Goal: Task Accomplishment & Management: Complete application form

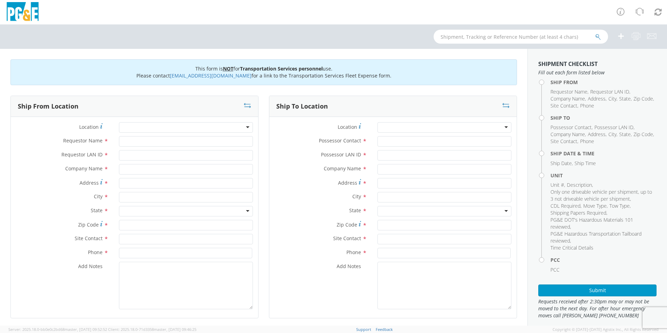
click at [247, 127] on div at bounding box center [186, 127] width 134 height 10
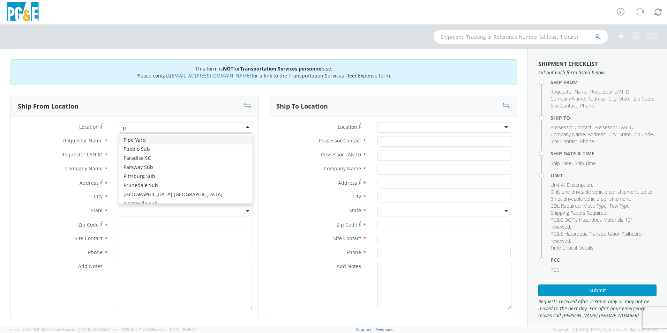
type input "po"
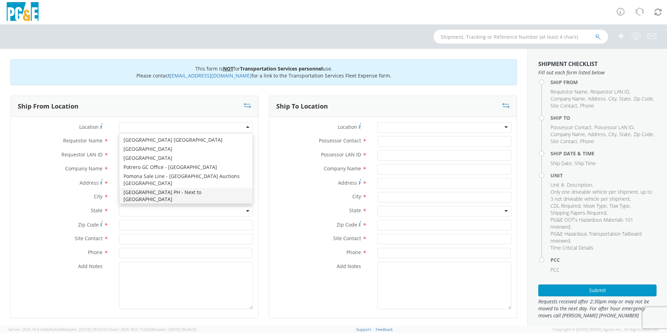
type input "PG&E"
type input "[STREET_ADDRESS]"
type input "[GEOGRAPHIC_DATA]"
type input "95469"
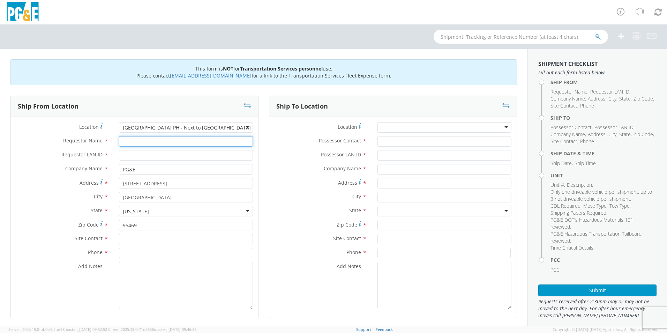
click at [132, 140] on input "Requestor Name *" at bounding box center [186, 141] width 134 height 10
type input "[PERSON_NAME]"
click at [128, 157] on input "Requestor LAN ID *" at bounding box center [186, 155] width 134 height 10
type input "tjsy"
click at [127, 241] on input "text" at bounding box center [186, 239] width 134 height 10
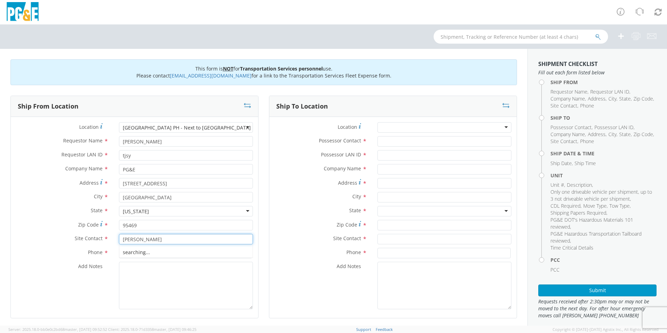
type input "[PERSON_NAME]"
type input "[PHONE_NUMBER]"
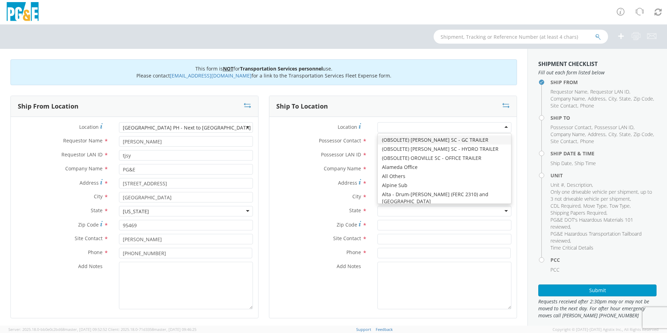
click at [500, 126] on div at bounding box center [445, 127] width 134 height 10
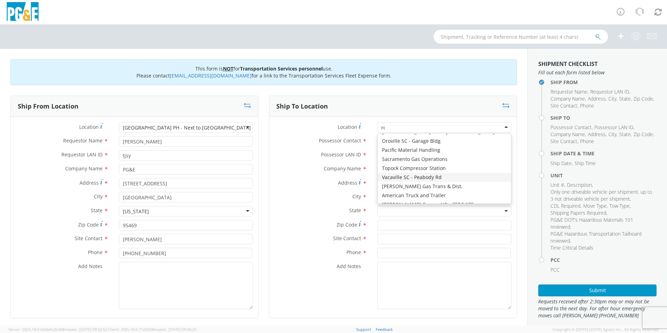
scroll to position [2, 0]
type input "rod"
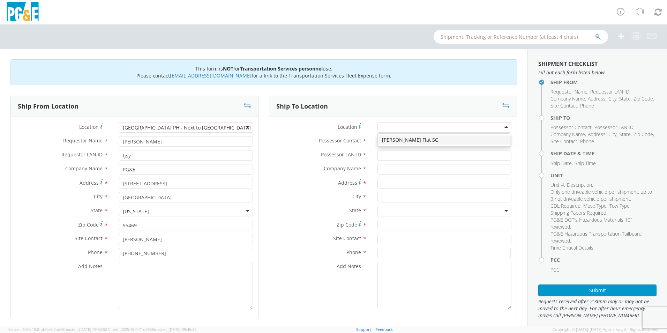
type input "PG&E"
type input "[STREET_ADDRESS]"
type input "STORRIE"
type input "95980"
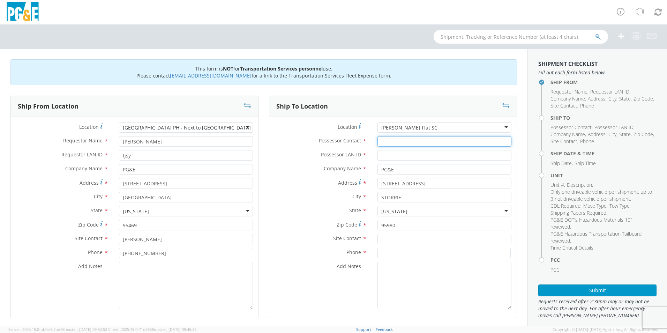
click at [398, 141] on input "Possessor Contact *" at bounding box center [445, 141] width 134 height 10
type input "[PERSON_NAME]"
type input "lxff"
type input "[PERSON_NAME]"
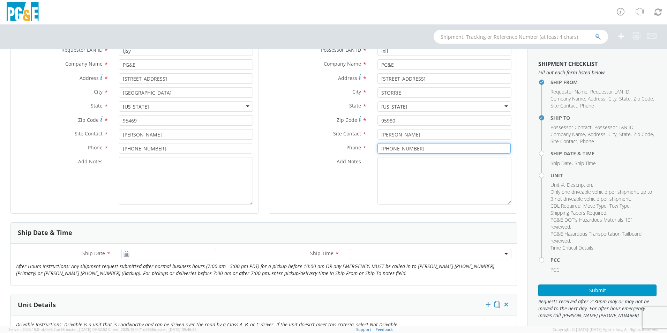
scroll to position [174, 0]
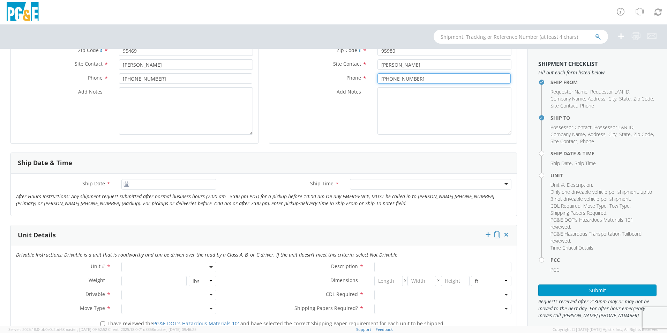
type input "[PHONE_NUMBER]"
click at [125, 185] on icon at bounding box center [127, 184] width 6 height 6
click at [125, 185] on use at bounding box center [126, 183] width 5 height 5
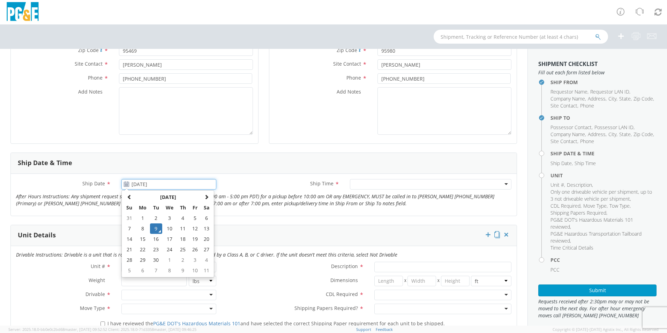
click at [132, 181] on input "[DATE]" at bounding box center [168, 184] width 95 height 10
click at [169, 228] on td "10" at bounding box center [169, 228] width 15 height 10
type input "[DATE]"
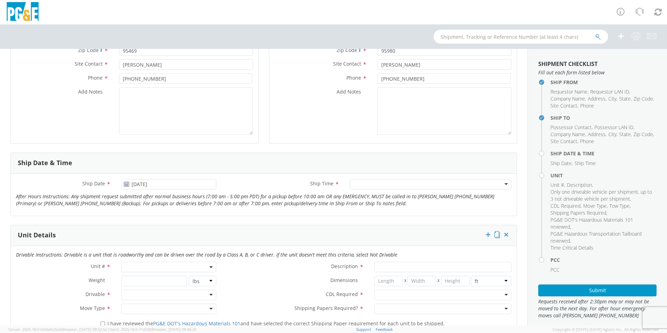
click at [502, 185] on div at bounding box center [431, 184] width 162 height 10
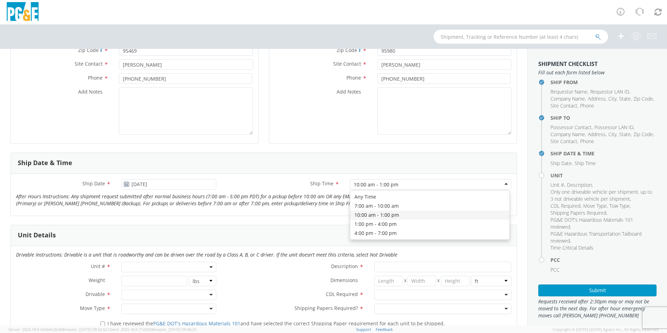
click at [499, 184] on div "10:00 am - 1:00 pm" at bounding box center [431, 184] width 162 height 10
click at [211, 269] on span at bounding box center [168, 267] width 95 height 10
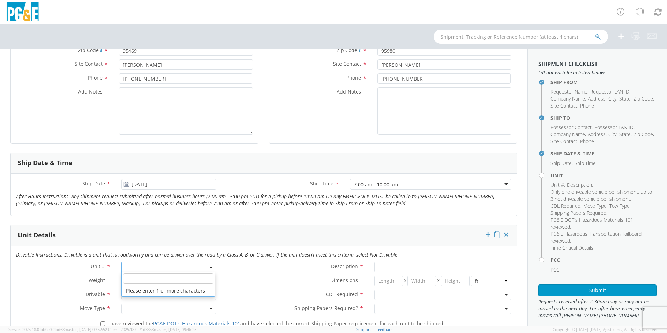
click at [190, 276] on input "search" at bounding box center [168, 278] width 90 height 10
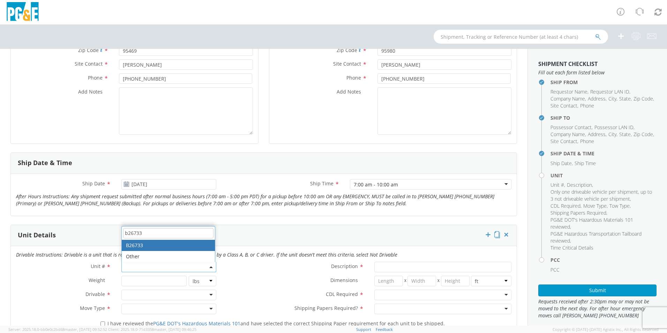
type input "b26733"
type input "TRUCK; FLATBED W/CRANE 6X4"
type input "66000"
select select "B26733"
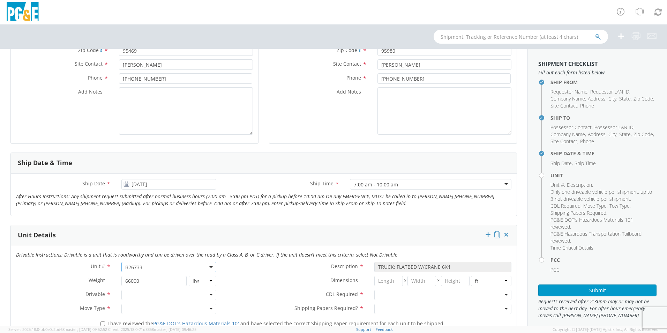
scroll to position [209, 0]
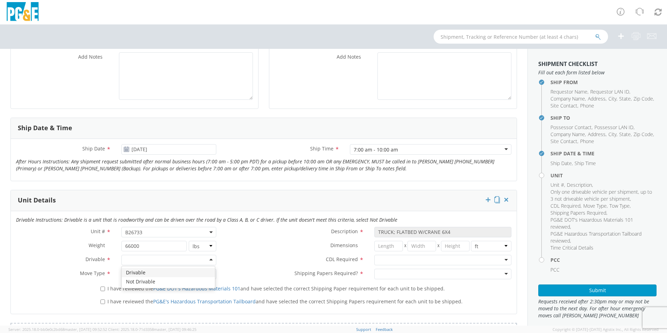
click at [208, 259] on div at bounding box center [168, 260] width 95 height 10
click at [208, 273] on div at bounding box center [168, 274] width 95 height 10
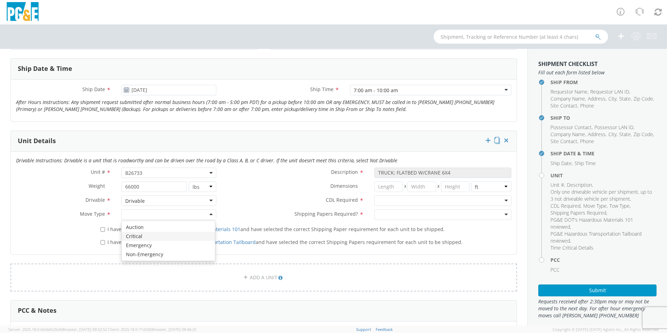
scroll to position [279, 0]
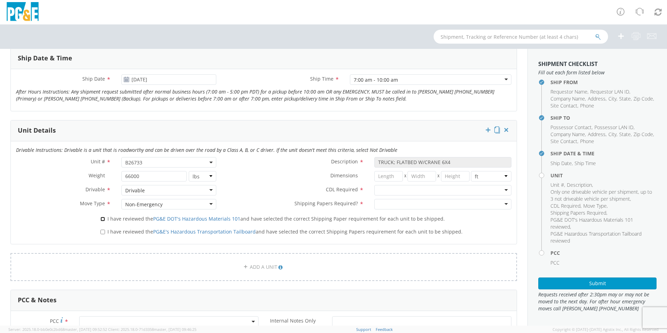
click at [103, 218] on input "I have reviewed the PG&E DOT's Hazardous Materials 101 and have selected the co…" at bounding box center [103, 219] width 5 height 5
checkbox input "true"
click at [102, 231] on input "I have reviewed the PG&E's Hazardous Transportation Tailboard and have selected…" at bounding box center [103, 232] width 5 height 5
checkbox input "true"
click at [503, 191] on div at bounding box center [442, 190] width 137 height 10
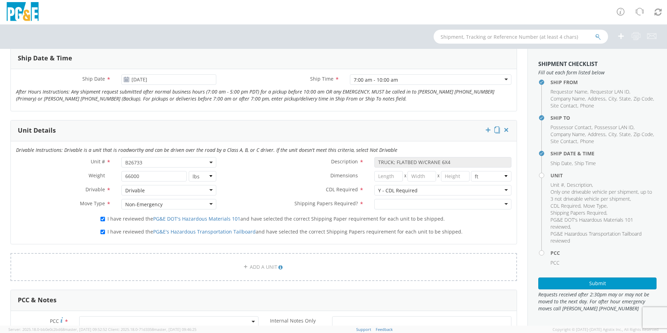
click at [501, 204] on div at bounding box center [442, 204] width 137 height 10
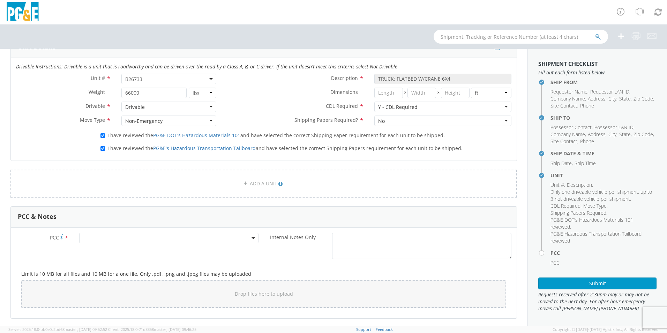
scroll to position [384, 0]
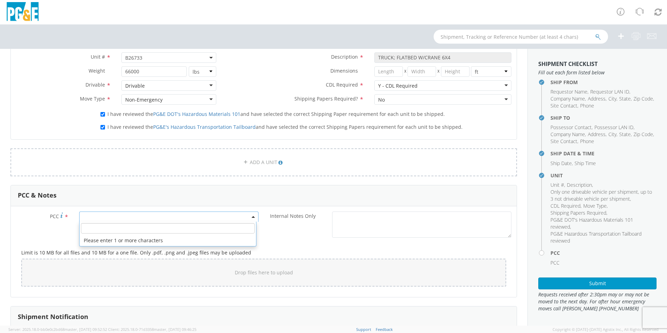
click at [144, 219] on span at bounding box center [168, 216] width 179 height 10
click at [139, 226] on input "number" at bounding box center [168, 228] width 174 height 10
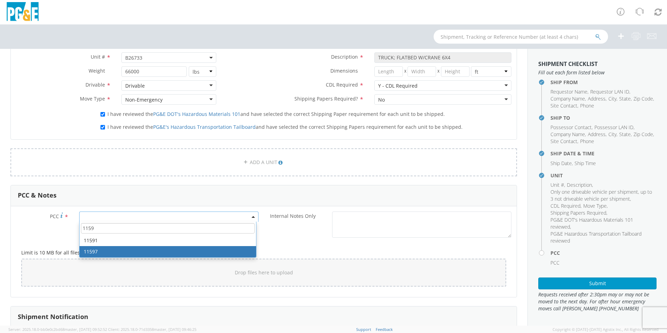
type input "1159"
select select "11597"
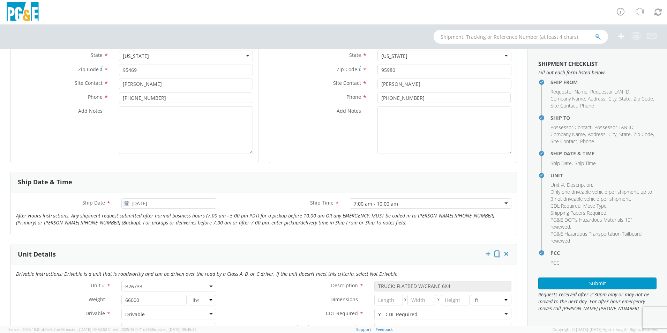
scroll to position [260, 0]
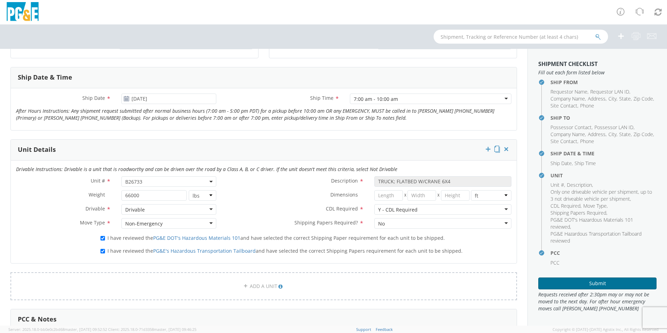
click at [572, 284] on button "Submit" at bounding box center [597, 283] width 118 height 12
